Goal: Feedback & Contribution: Leave review/rating

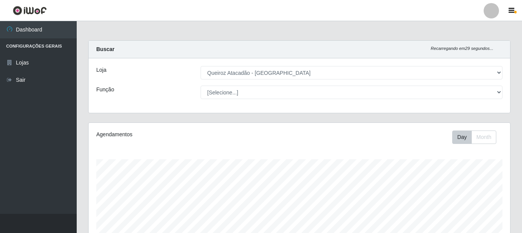
select select "464"
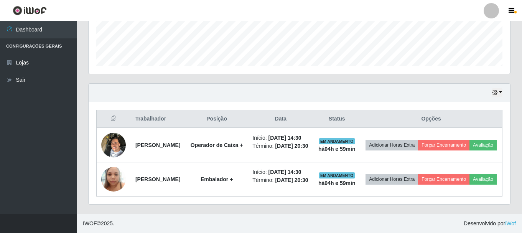
scroll to position [159, 422]
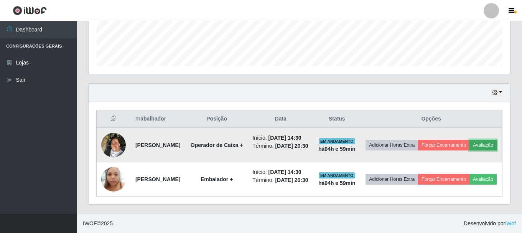
click at [470, 148] on button "Avaliação" at bounding box center [483, 145] width 27 height 11
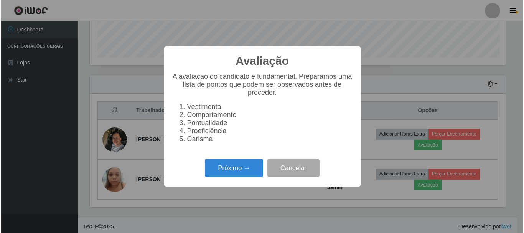
scroll to position [159, 418]
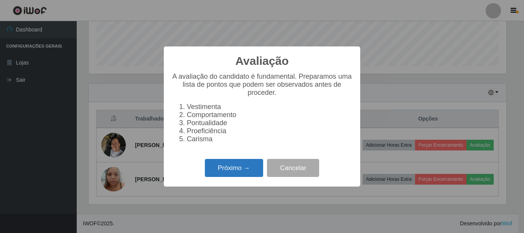
click at [248, 169] on button "Próximo →" at bounding box center [234, 168] width 58 height 18
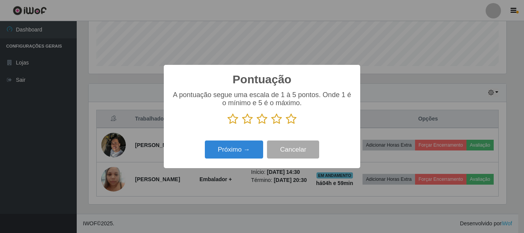
scroll to position [383423, 383165]
click at [278, 122] on icon at bounding box center [276, 119] width 11 height 12
click at [271, 125] on input "radio" at bounding box center [271, 125] width 0 height 0
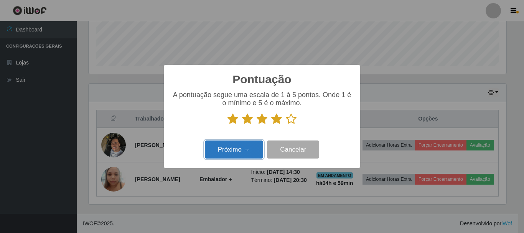
click at [242, 150] on button "Próximo →" at bounding box center [234, 149] width 58 height 18
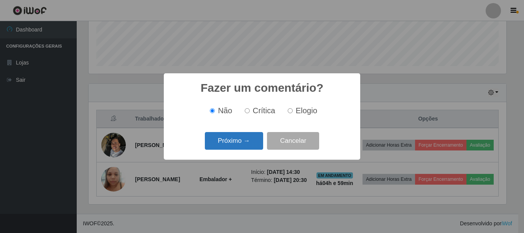
click at [245, 141] on button "Próximo →" at bounding box center [234, 141] width 58 height 18
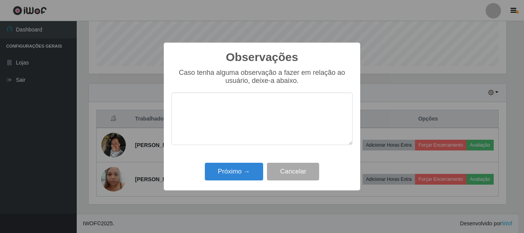
click at [206, 103] on textarea at bounding box center [261, 118] width 181 height 53
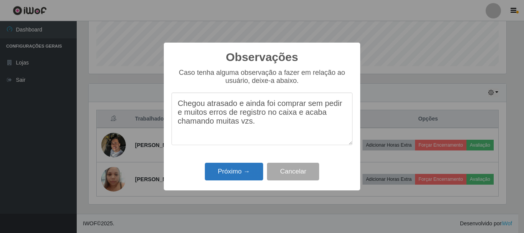
type textarea "Chegou atrasado e ainda foi comprar sem pedir e muitos erros de registro no cai…"
click at [247, 173] on button "Próximo →" at bounding box center [234, 172] width 58 height 18
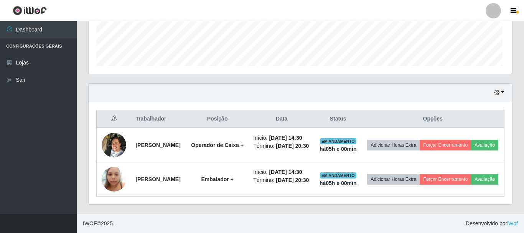
scroll to position [159, 422]
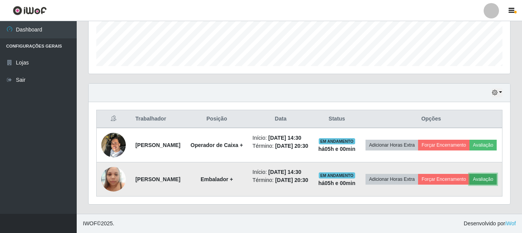
click at [470, 185] on button "Avaliação" at bounding box center [483, 179] width 27 height 11
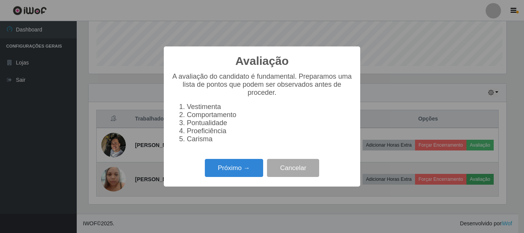
scroll to position [159, 418]
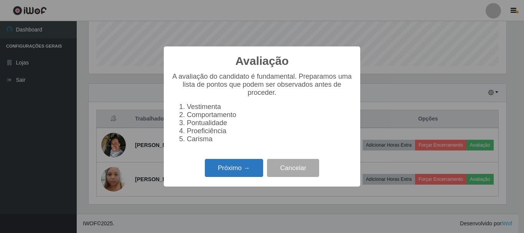
click at [224, 168] on button "Próximo →" at bounding box center [234, 168] width 58 height 18
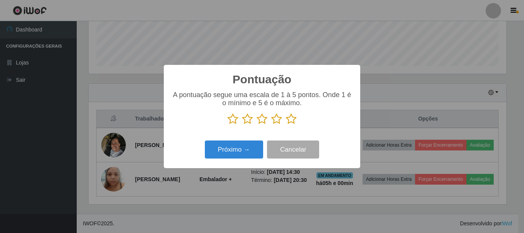
click at [293, 122] on icon at bounding box center [291, 119] width 11 height 12
click at [286, 125] on input "radio" at bounding box center [286, 125] width 0 height 0
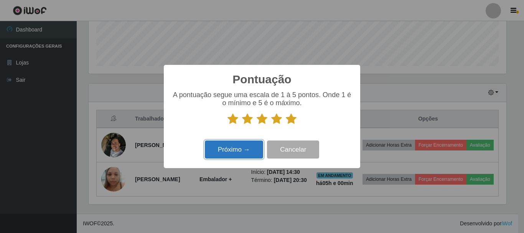
click at [237, 152] on button "Próximo →" at bounding box center [234, 149] width 58 height 18
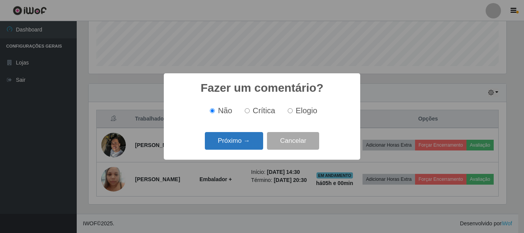
click at [244, 138] on button "Próximo →" at bounding box center [234, 141] width 58 height 18
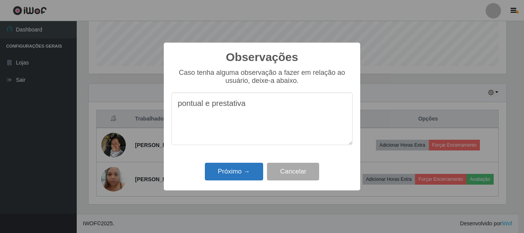
type textarea "pontual e prestativa"
click at [236, 171] on button "Próximo →" at bounding box center [234, 172] width 58 height 18
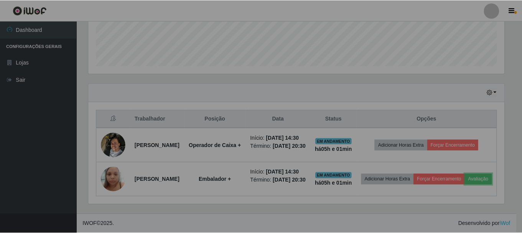
scroll to position [159, 422]
